Goal: Task Accomplishment & Management: Manage account settings

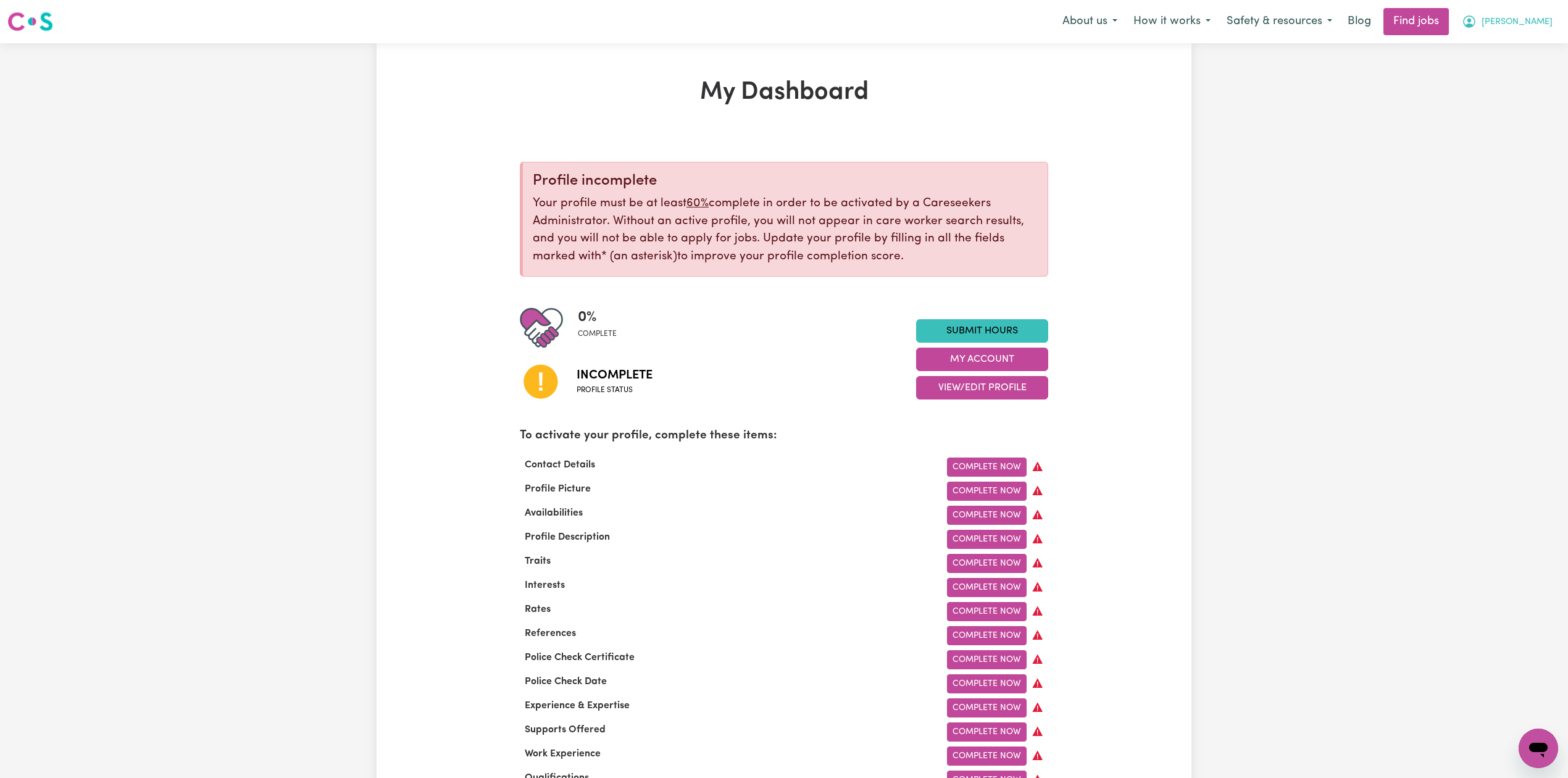
click at [1538, 23] on span "[PERSON_NAME]" at bounding box center [1517, 22] width 71 height 14
click at [1517, 98] on link "Logout" at bounding box center [1512, 94] width 98 height 23
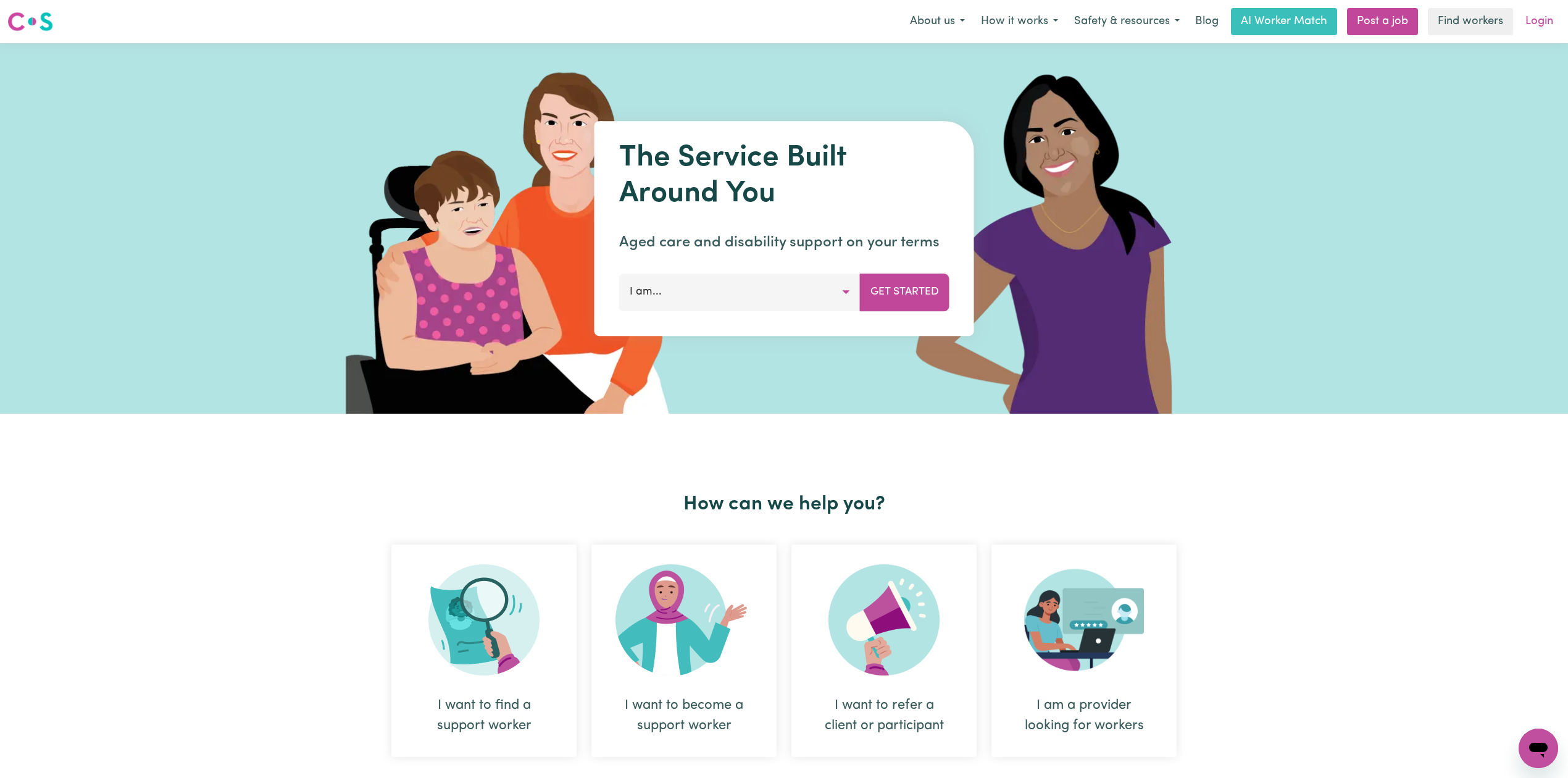
click at [1550, 27] on link "Login" at bounding box center [1539, 22] width 43 height 27
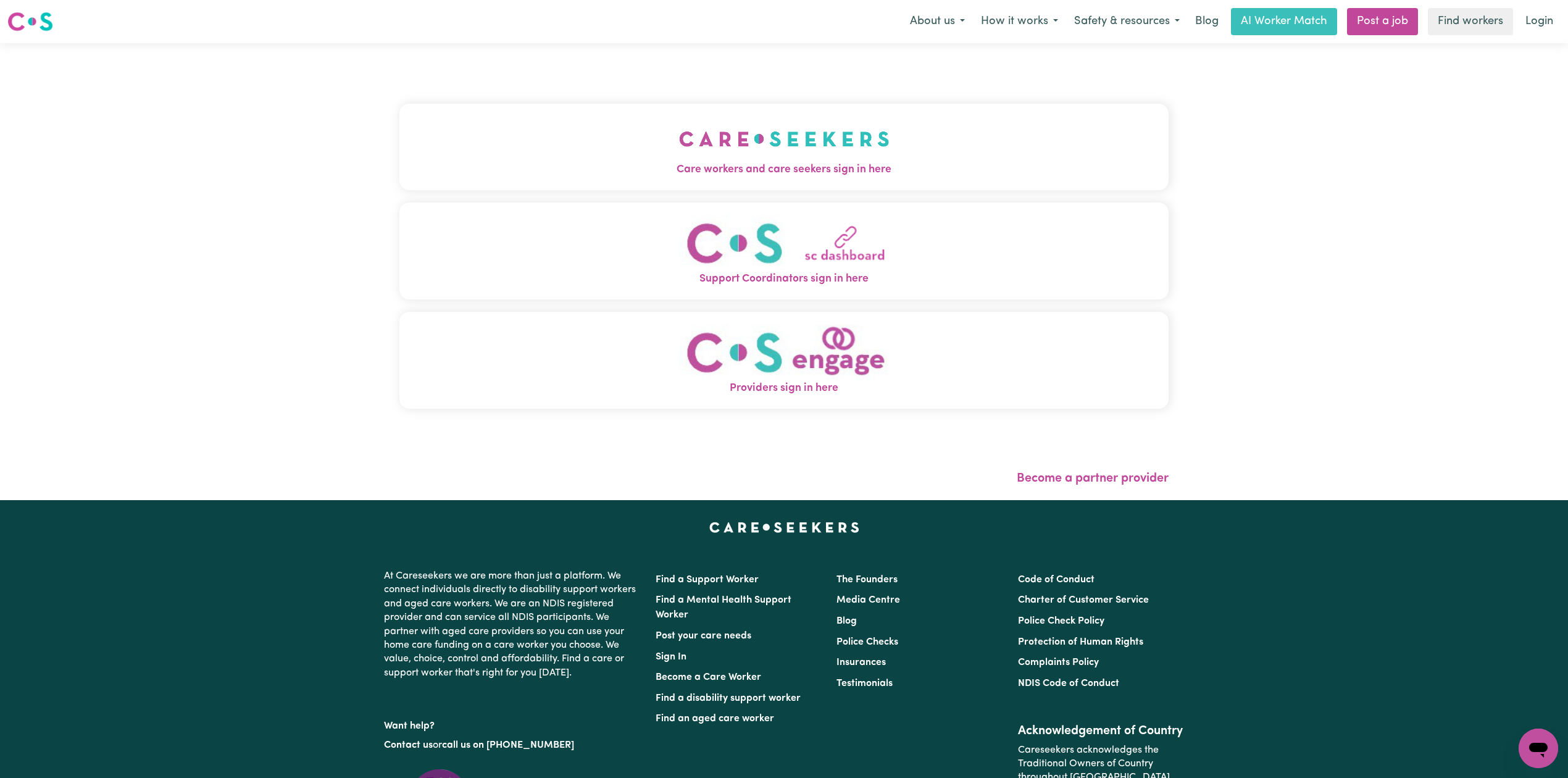
click at [679, 143] on img "Care workers and care seekers sign in here" at bounding box center [784, 139] width 210 height 46
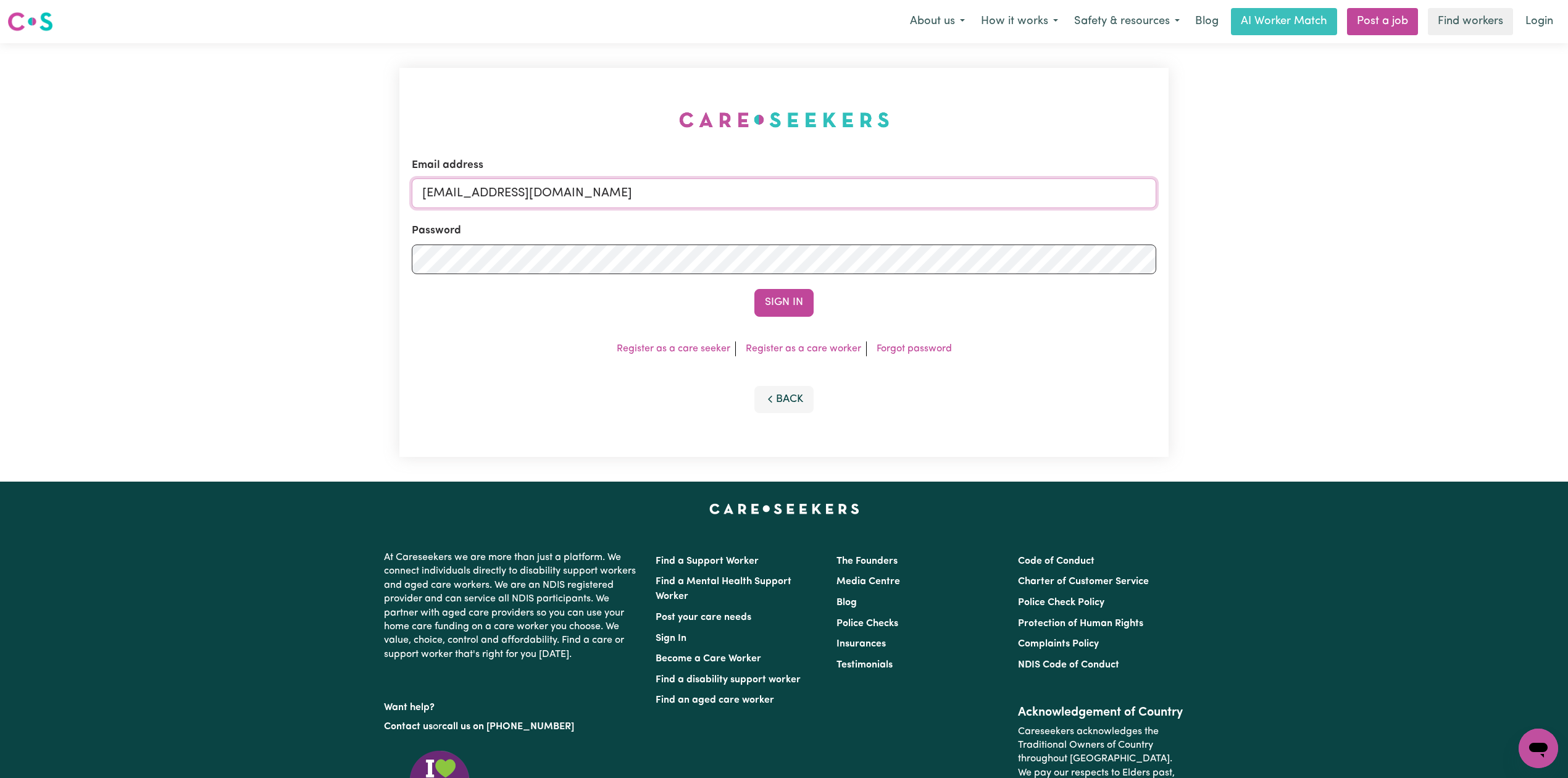
click at [621, 198] on input "[EMAIL_ADDRESS][DOMAIN_NAME]" at bounding box center [784, 193] width 744 height 30
drag, startPoint x: 487, startPoint y: 188, endPoint x: 902, endPoint y: 199, distance: 415.1
click at [902, 199] on input "Superuser~[EMAIL_ADDRESS][DOMAIN_NAME]" at bounding box center [784, 193] width 744 height 30
type input "Superuser~[EMAIL_ADDRESS][DOMAIN_NAME]"
click at [761, 294] on button "Sign In" at bounding box center [784, 303] width 59 height 27
